Goal: Information Seeking & Learning: Learn about a topic

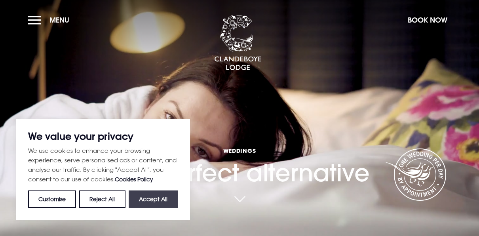
click at [147, 199] on button "Accept All" at bounding box center [153, 198] width 49 height 17
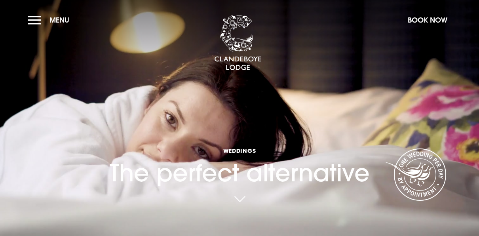
checkbox input "true"
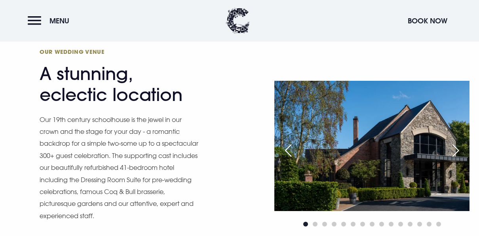
scroll to position [479, 0]
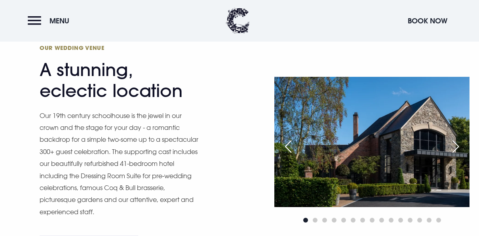
click at [457, 146] on div "Next slide" at bounding box center [455, 146] width 20 height 17
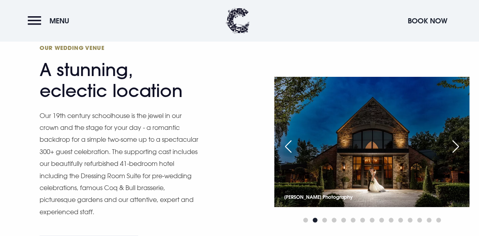
click at [457, 146] on div "Next slide" at bounding box center [455, 146] width 20 height 17
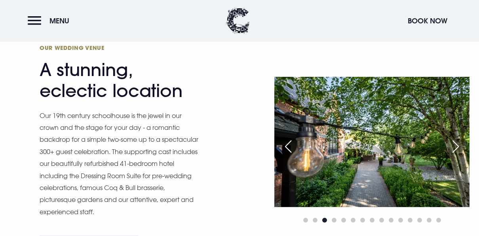
click at [457, 146] on div "Next slide" at bounding box center [455, 146] width 20 height 17
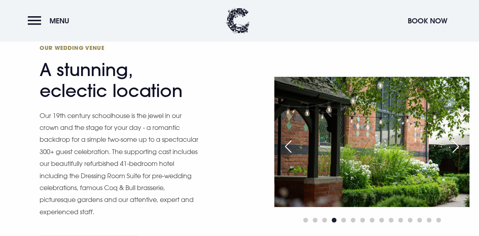
click at [457, 146] on div "Next slide" at bounding box center [455, 146] width 20 height 17
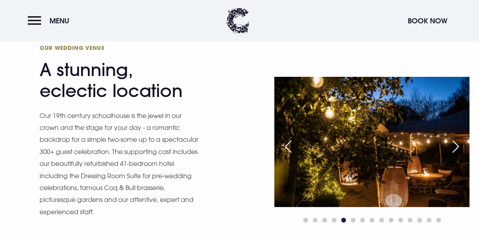
click at [457, 146] on div "Next slide" at bounding box center [455, 146] width 20 height 17
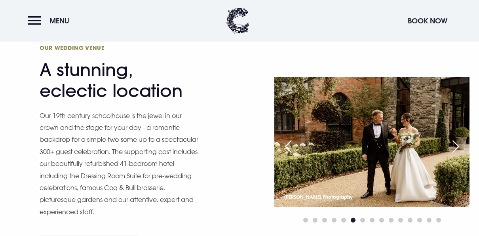
click at [457, 146] on div "Next slide" at bounding box center [455, 146] width 20 height 17
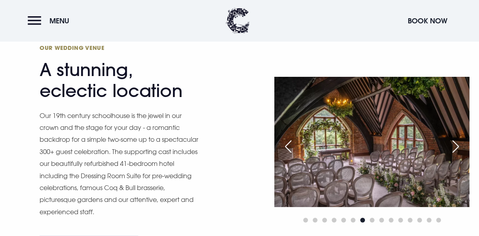
click at [457, 146] on div "Next slide" at bounding box center [455, 146] width 20 height 17
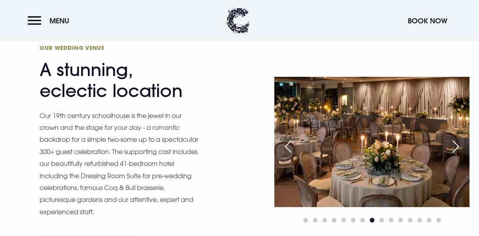
click at [457, 146] on div "Next slide" at bounding box center [455, 146] width 20 height 17
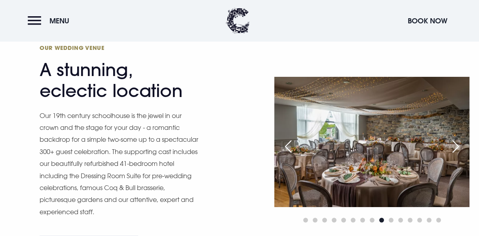
click at [287, 146] on div "Previous slide" at bounding box center [288, 146] width 20 height 17
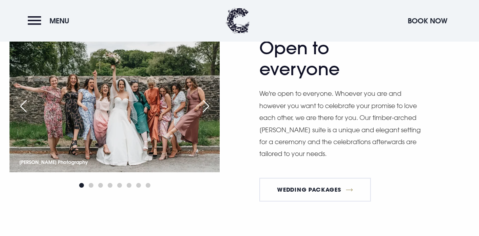
scroll to position [792, 0]
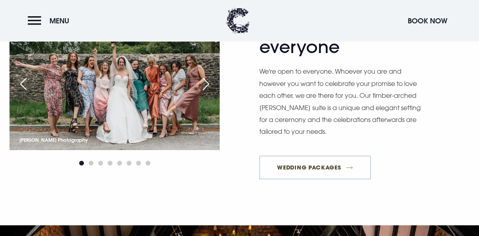
click at [320, 169] on link "Wedding Packages" at bounding box center [315, 167] width 112 height 24
